Goal: Book appointment/travel/reservation

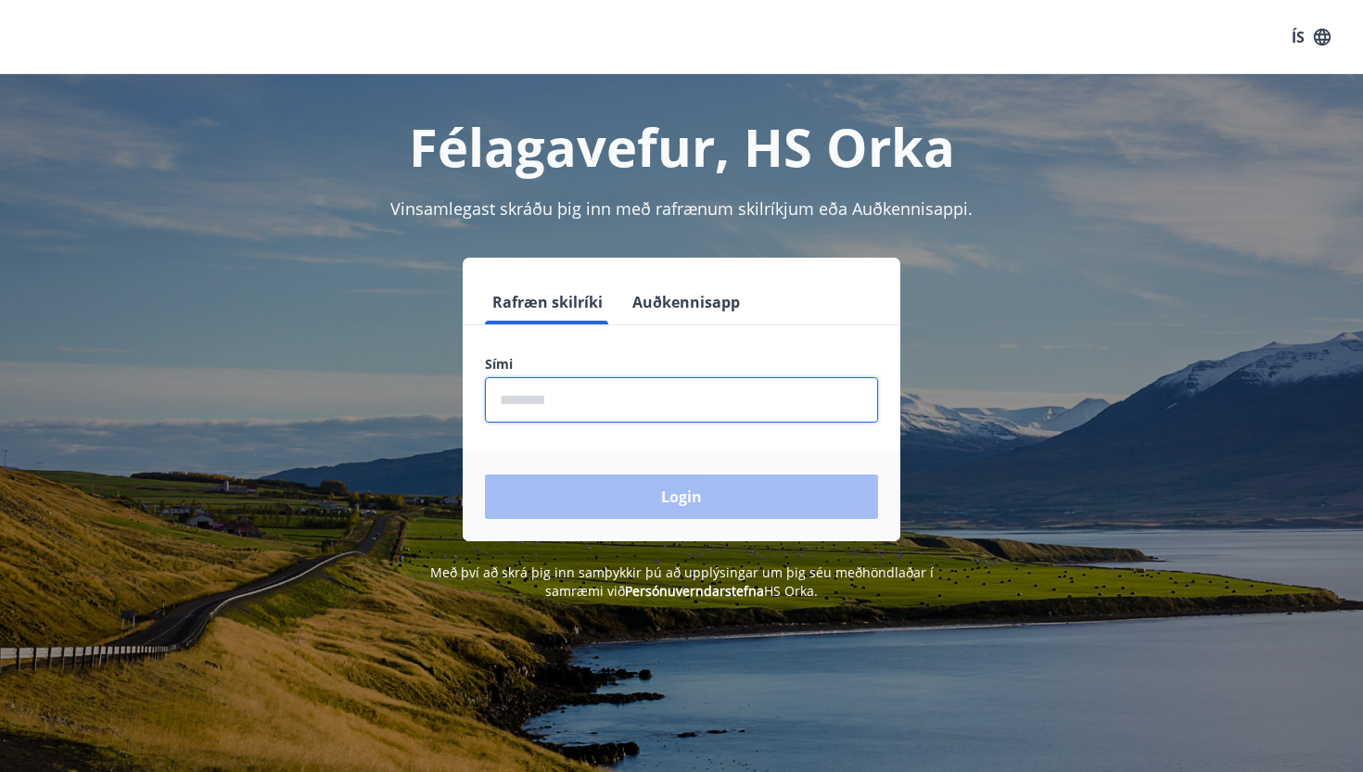
click at [582, 400] on input "phone" at bounding box center [681, 399] width 393 height 45
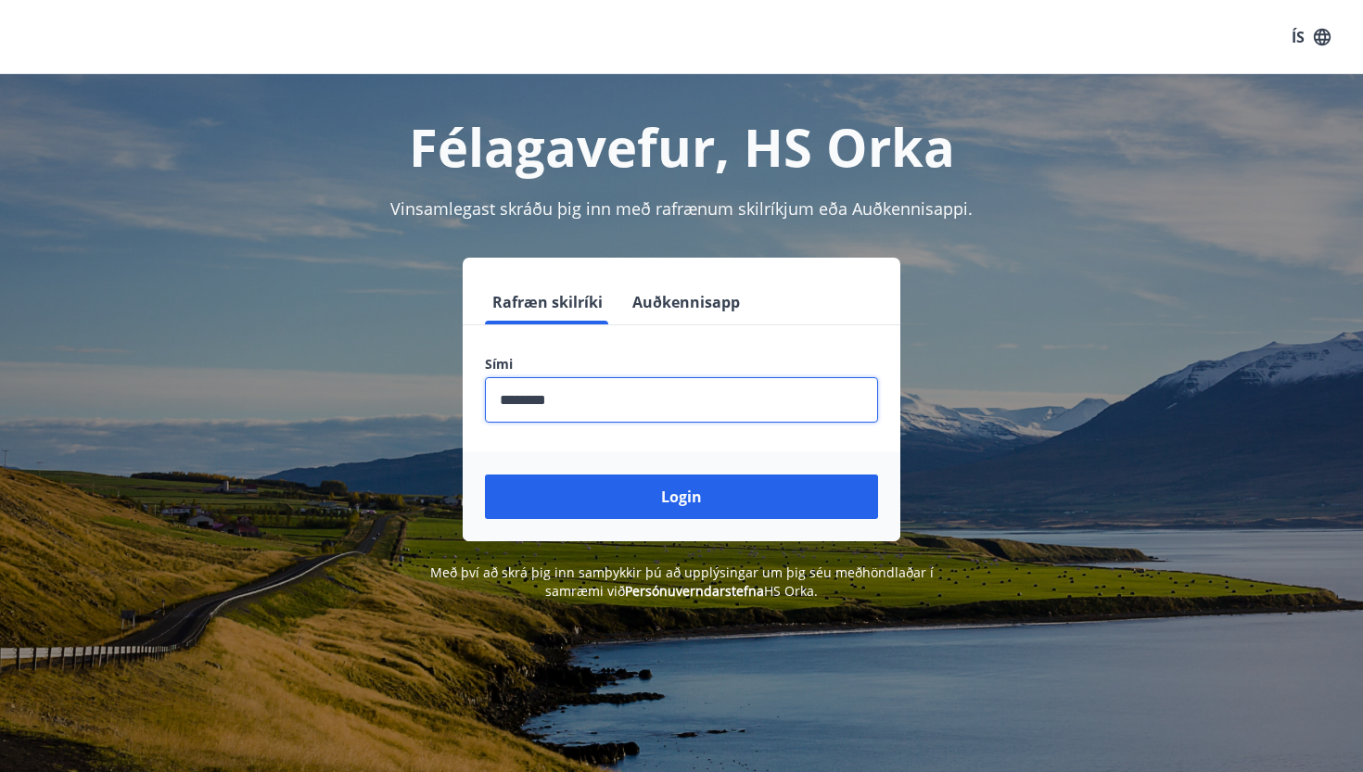
type input "********"
click at [681, 497] on button "Login" at bounding box center [681, 497] width 393 height 44
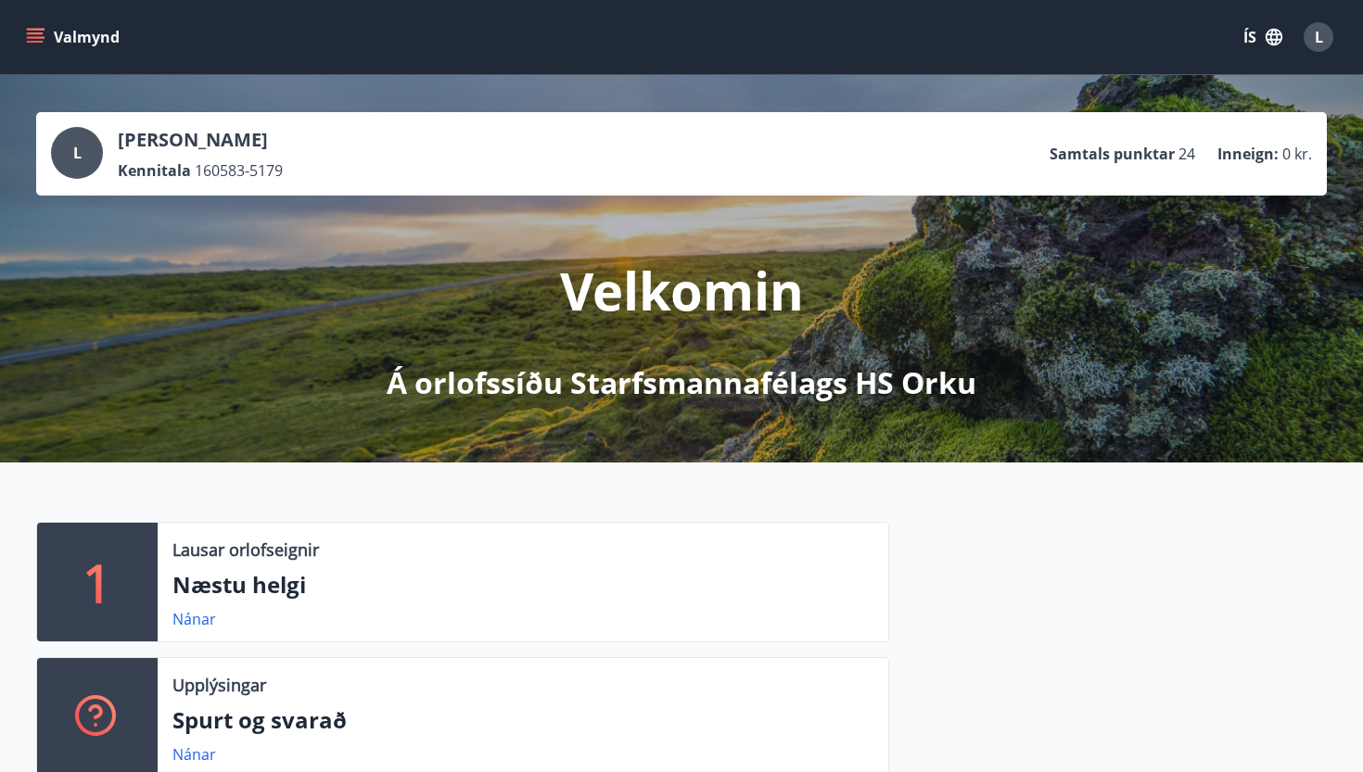
click at [44, 32] on icon "menu" at bounding box center [35, 37] width 19 height 19
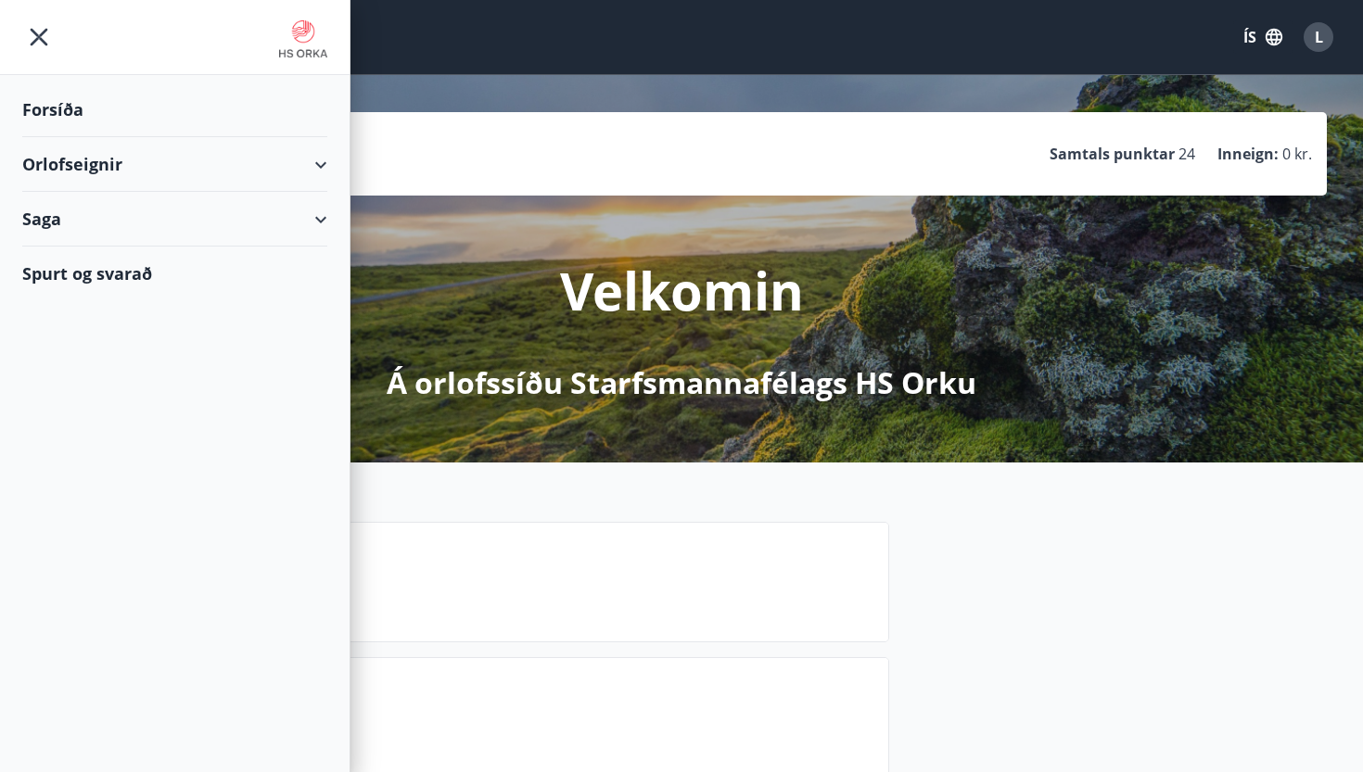
click at [159, 152] on div "Orlofseignir" at bounding box center [174, 164] width 305 height 55
click at [139, 257] on div "Bókunardagatal" at bounding box center [174, 250] width 275 height 39
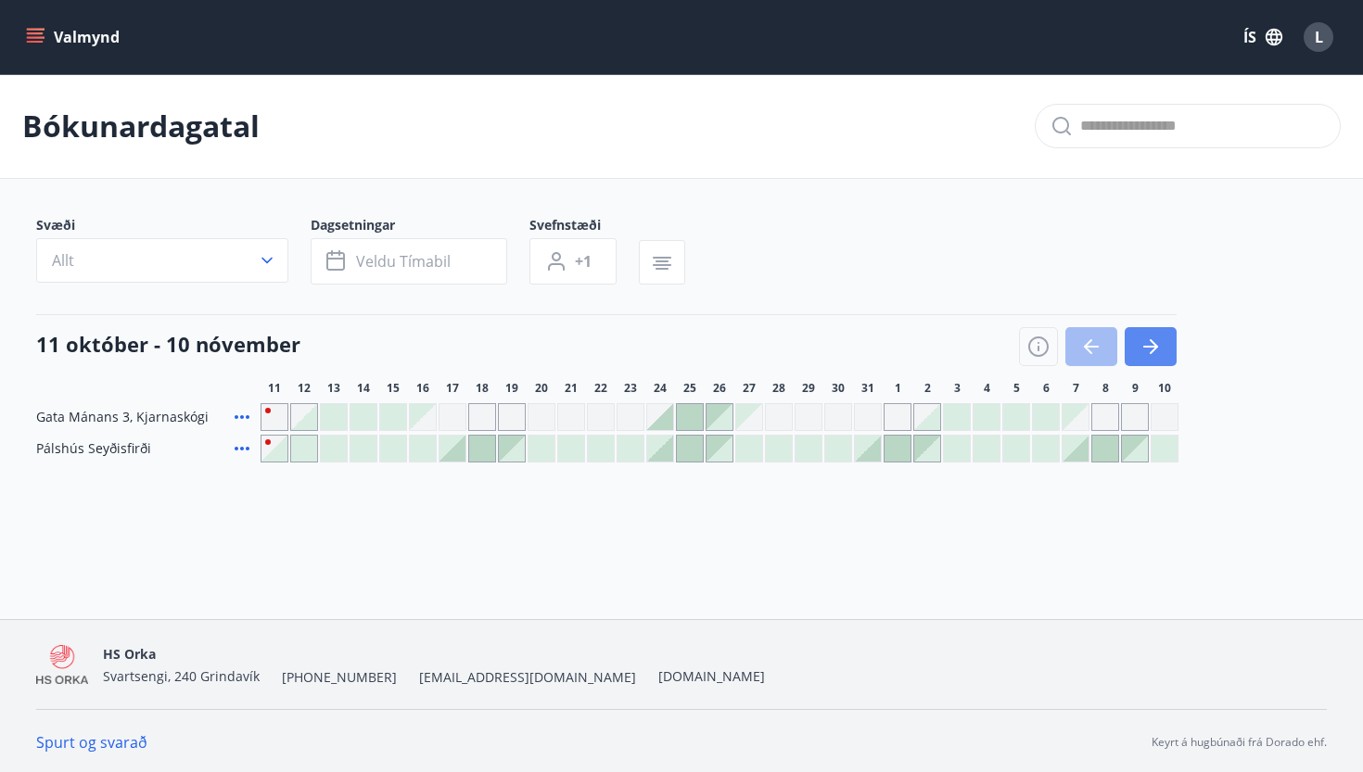
click at [1154, 344] on icon "button" at bounding box center [1154, 346] width 8 height 15
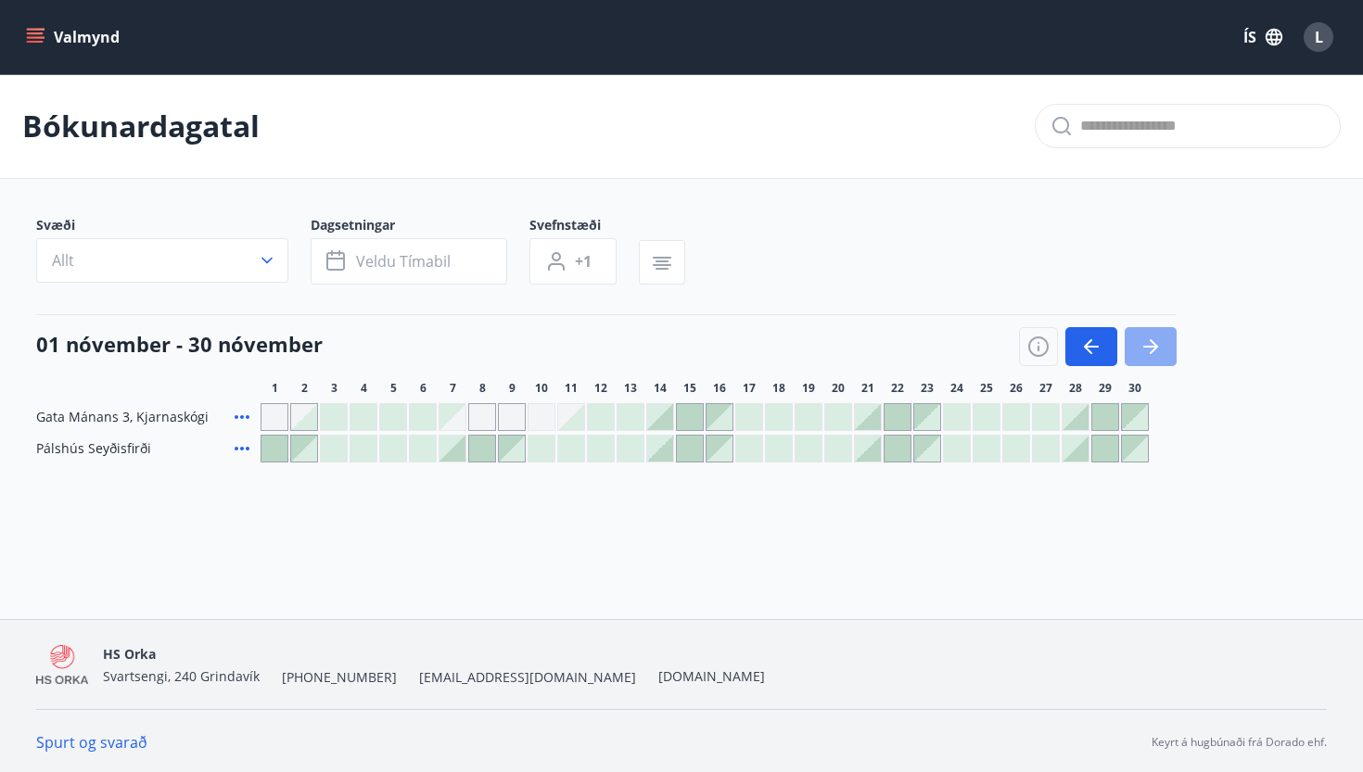
click at [1154, 344] on icon "button" at bounding box center [1154, 346] width 8 height 15
